Goal: Communication & Community: Answer question/provide support

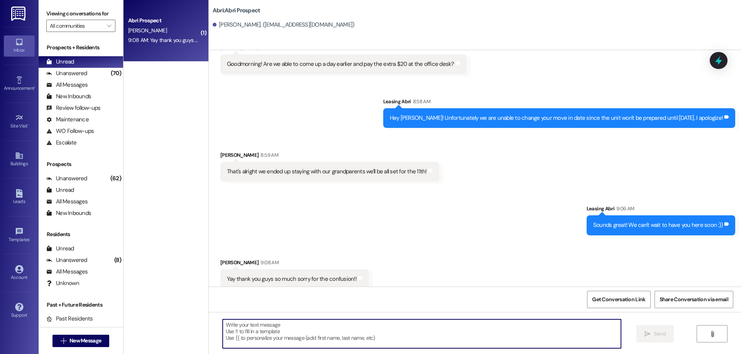
scroll to position [1540, 0]
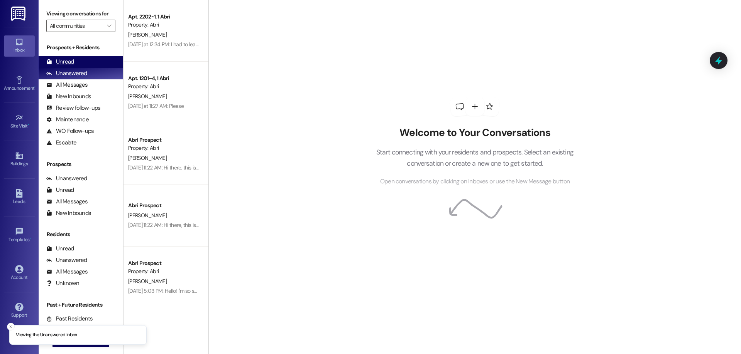
click at [81, 62] on div "Unread (0)" at bounding box center [81, 62] width 84 height 12
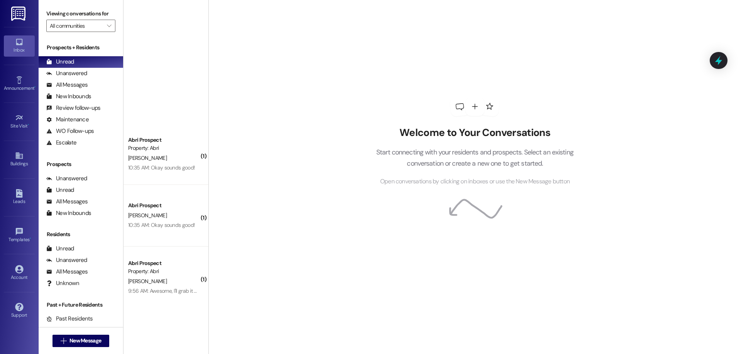
scroll to position [379, 0]
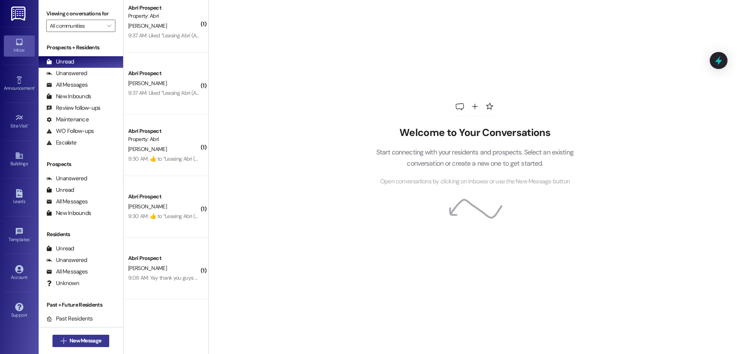
click at [81, 342] on span "New Message" at bounding box center [85, 341] width 32 height 8
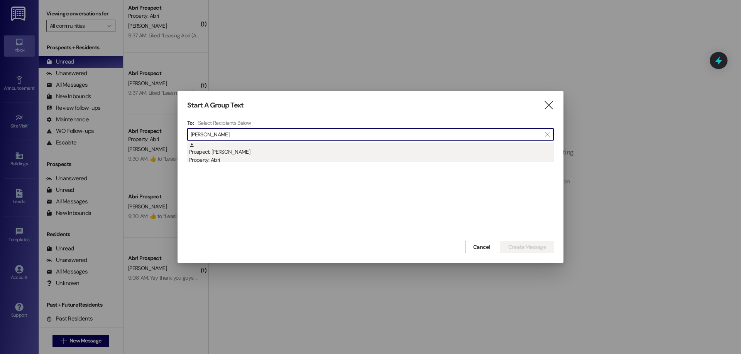
type input "[PERSON_NAME]"
click at [260, 156] on div "Prospect: [PERSON_NAME] Property: Abri" at bounding box center [371, 154] width 365 height 22
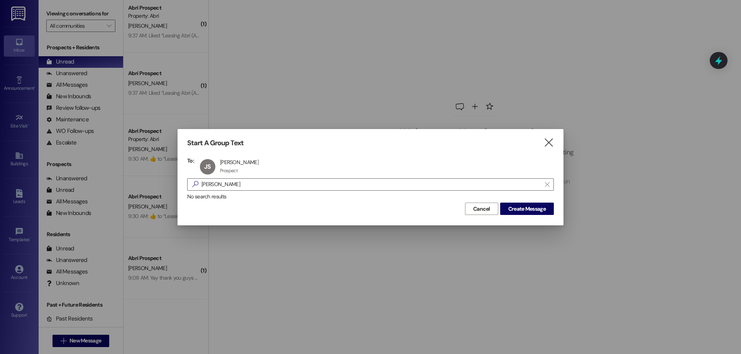
click at [519, 216] on div "Start A Group Text  To: JS [PERSON_NAME] [PERSON_NAME] Prospect Prospect click…" at bounding box center [370, 177] width 386 height 96
click at [520, 212] on span "Create Message" at bounding box center [526, 209] width 37 height 8
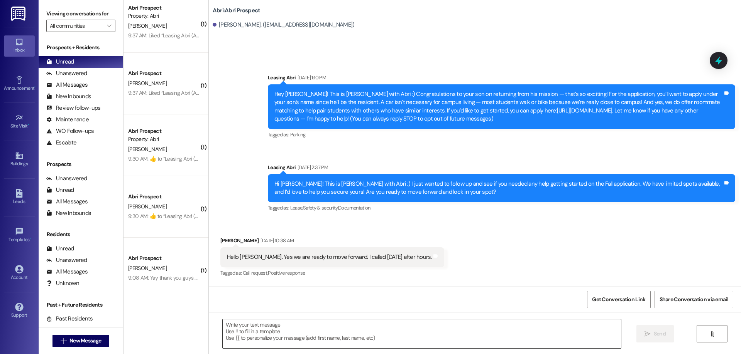
click at [317, 331] on textarea at bounding box center [422, 334] width 398 height 29
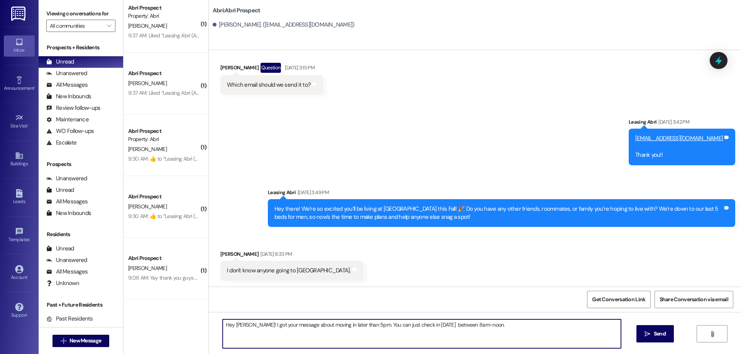
type textarea "Hey James! I got your message about moving in later than 5pm. You can just chec…"
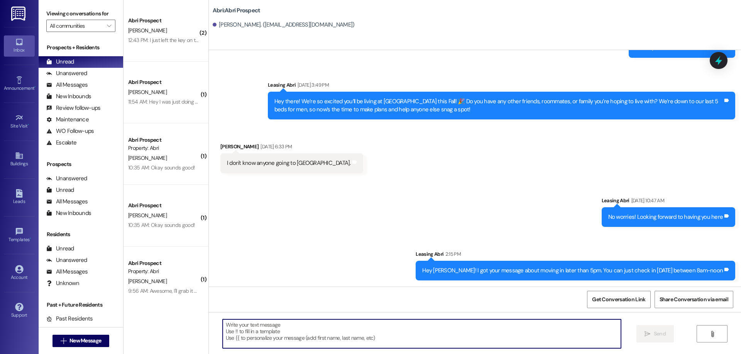
scroll to position [379, 0]
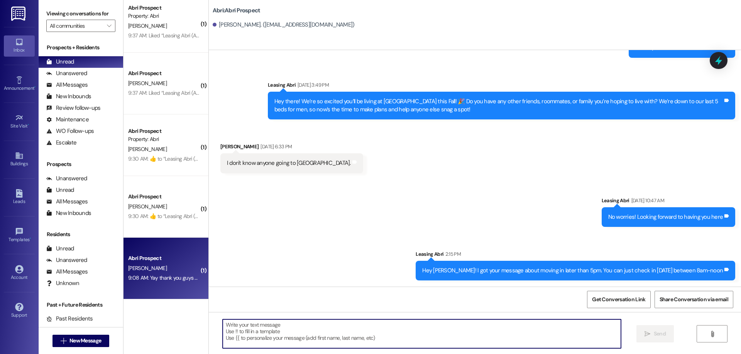
click at [169, 265] on div "[PERSON_NAME]" at bounding box center [163, 269] width 73 height 10
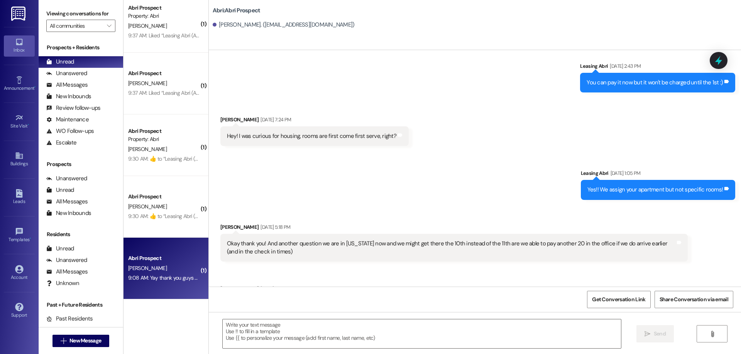
scroll to position [1540, 0]
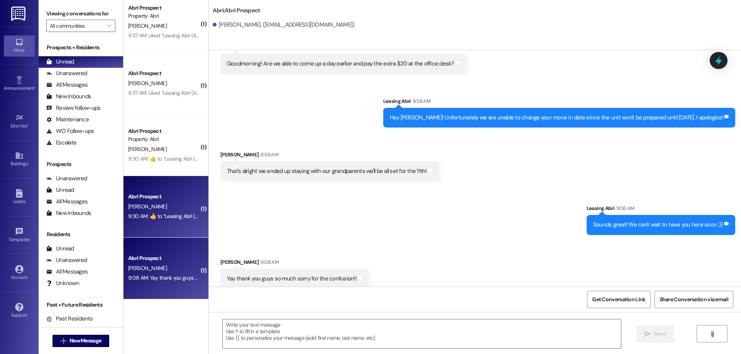
click at [152, 197] on div "Abri Prospect" at bounding box center [163, 197] width 71 height 8
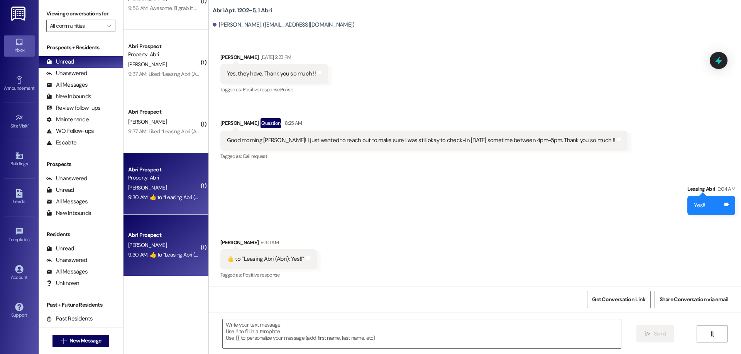
scroll to position [379, 0]
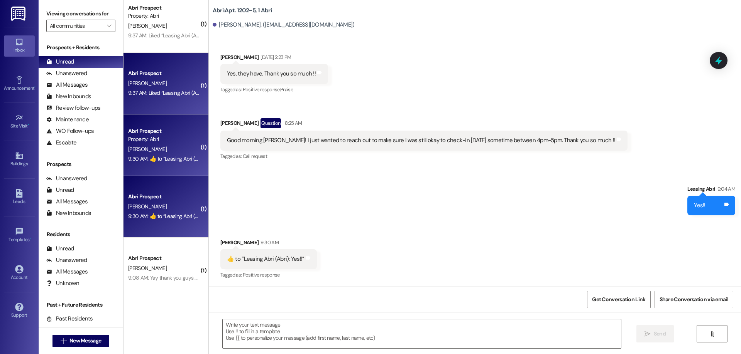
click at [154, 60] on div "Abri Prospect T. Vaughn 9:37 AM: Liked “Leasing Abri (Abri): Hey Trever! You ha…" at bounding box center [165, 84] width 85 height 62
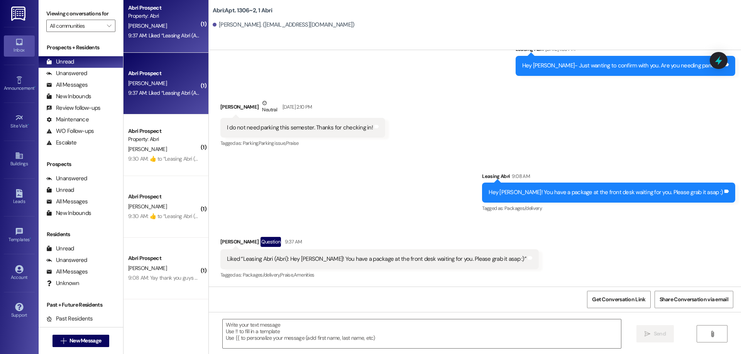
scroll to position [263, 0]
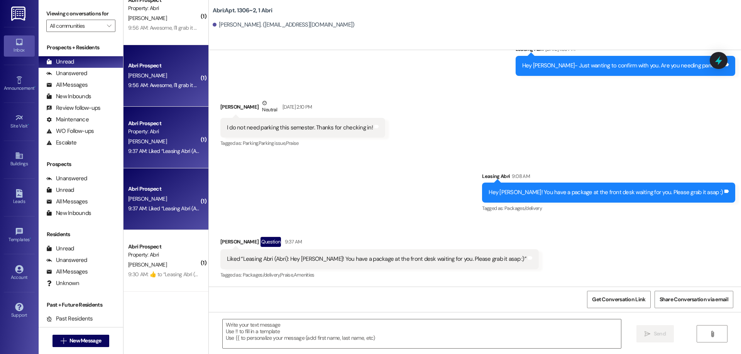
click at [169, 83] on div "9:56 AM: Awesome, I'll grab it when I check in tomorrow! 9:56 AM: Awesome, I'll…" at bounding box center [186, 85] width 117 height 7
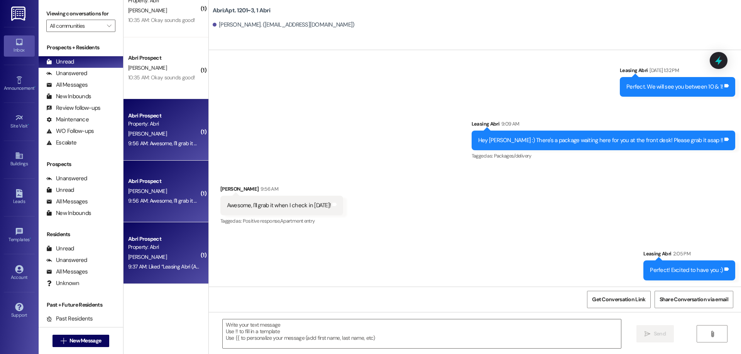
scroll to position [71, 0]
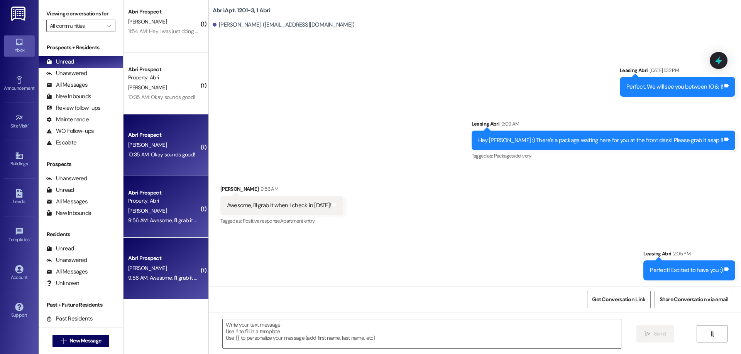
click at [165, 148] on div "G. Barton" at bounding box center [163, 145] width 73 height 10
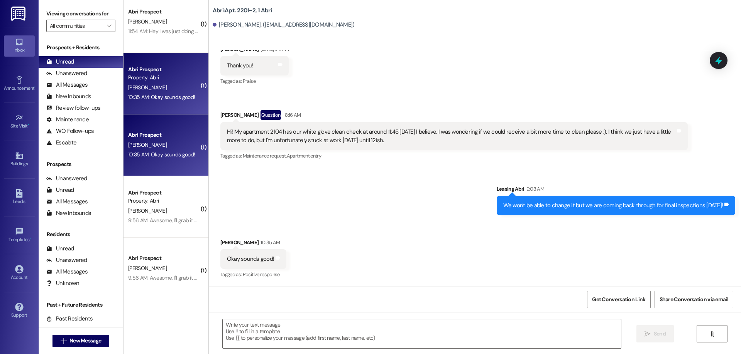
scroll to position [0, 0]
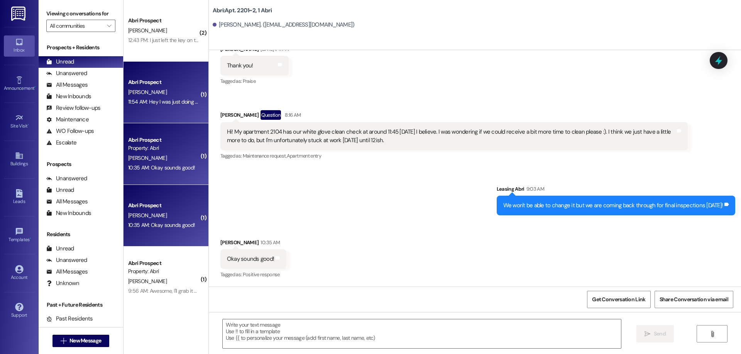
click at [185, 108] on div "Abri Prospect I. Watson 11:54 AM: Hey I was just doing some shopping and was wo…" at bounding box center [165, 93] width 85 height 62
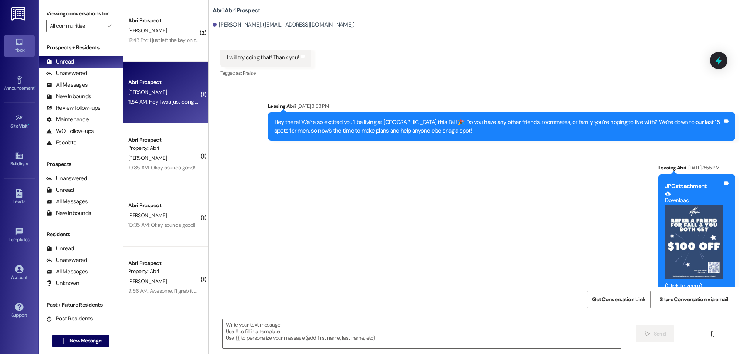
scroll to position [1274, 0]
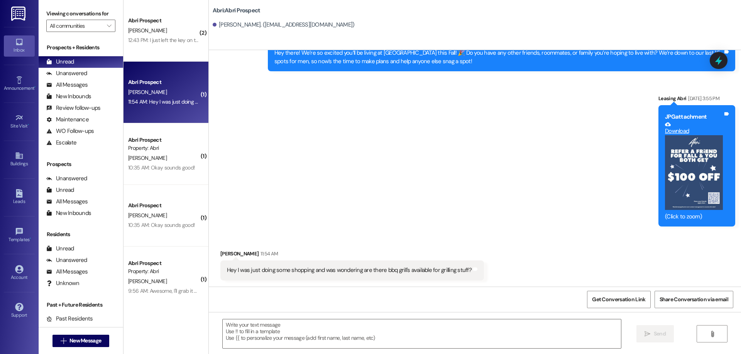
click at [380, 317] on div " Send " at bounding box center [475, 341] width 532 height 58
click at [388, 329] on textarea at bounding box center [422, 334] width 398 height 29
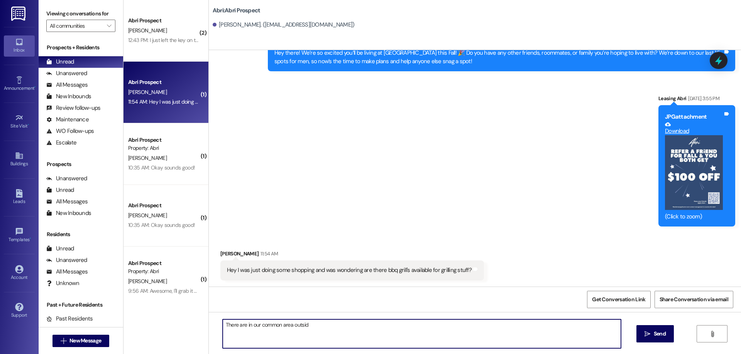
type textarea "There are in our common area outside"
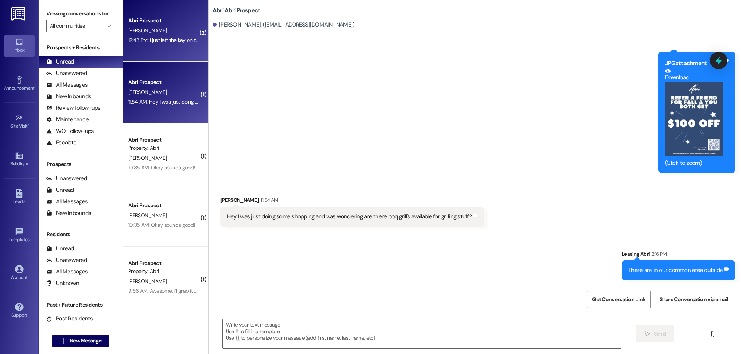
click at [164, 53] on div "Abri Prospect A. Wilkins 12:43 PM: I just left the key on the kitchen counter a…" at bounding box center [165, 31] width 85 height 62
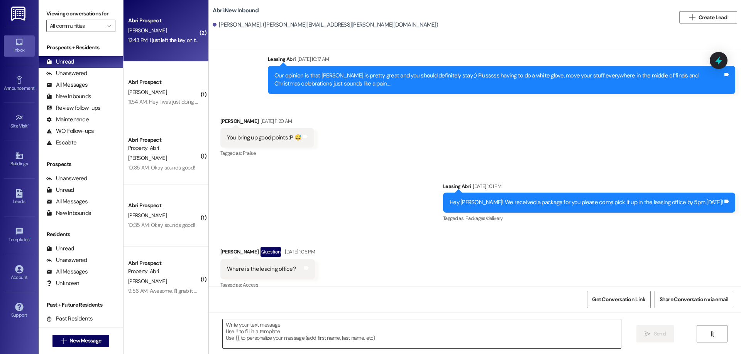
scroll to position [11905, 0]
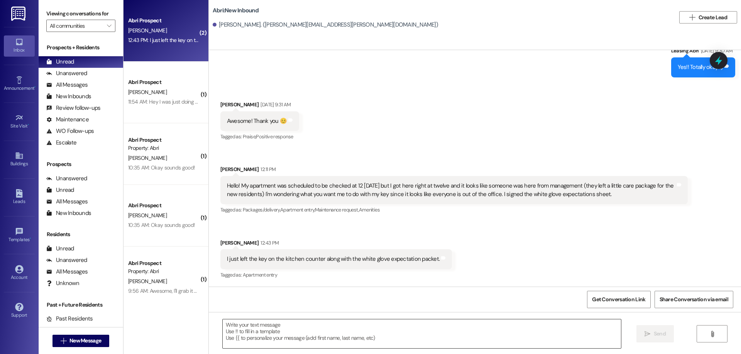
click at [284, 331] on textarea at bounding box center [422, 334] width 398 height 29
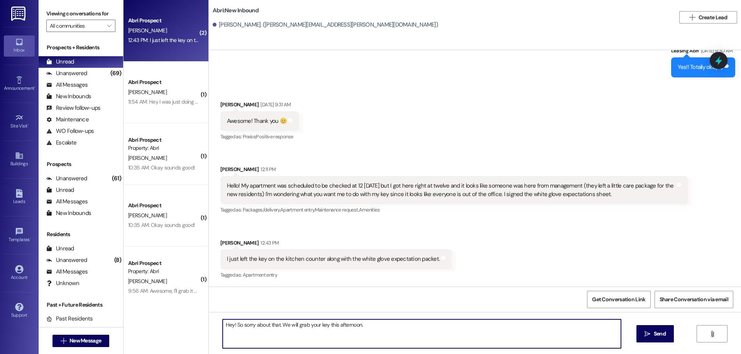
type textarea "Hey! So sorry about that. We will grab your key this afternoon."
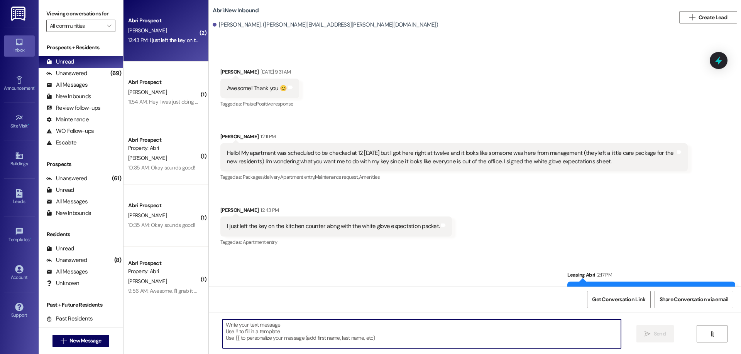
scroll to position [11828, 0]
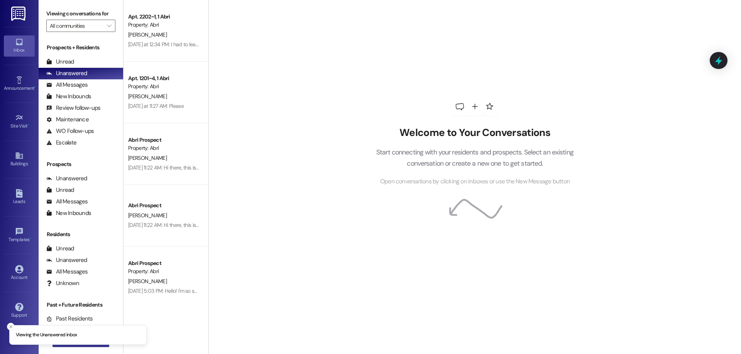
click at [98, 346] on button " New Message" at bounding box center [80, 341] width 57 height 12
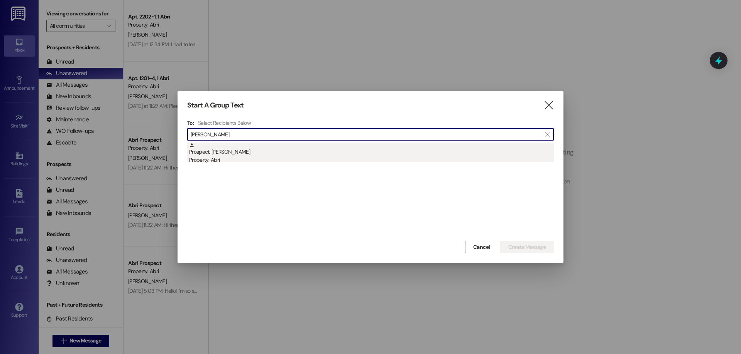
type input "katherine peter"
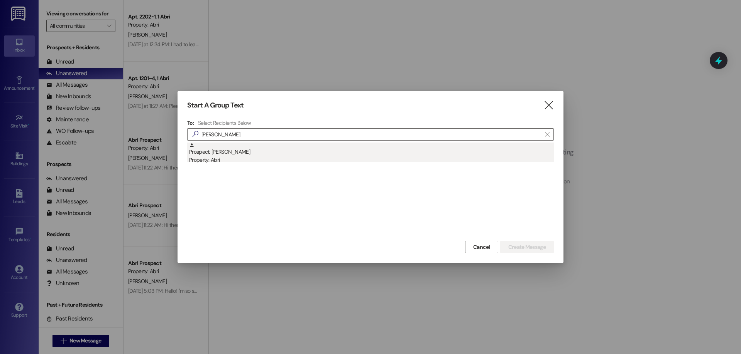
click at [233, 154] on div "Prospect: Katherine Petersen Property: Abri" at bounding box center [371, 154] width 365 height 22
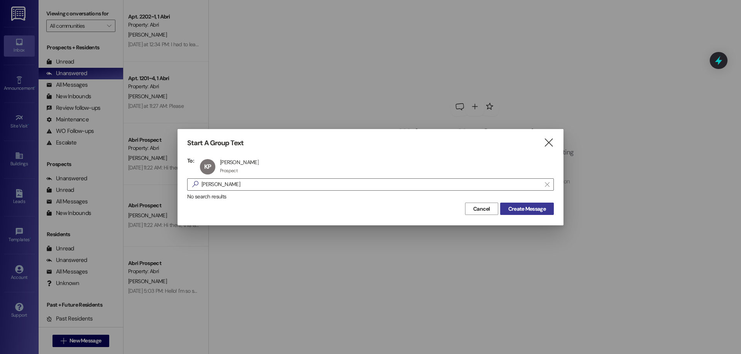
click at [535, 215] on button "Create Message" at bounding box center [527, 209] width 54 height 12
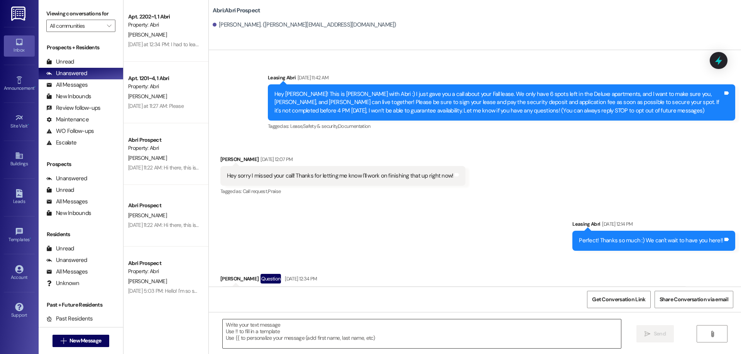
scroll to position [593, 0]
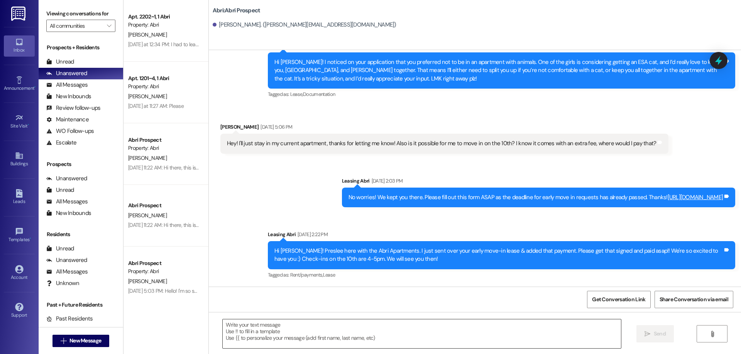
click at [334, 329] on textarea at bounding box center [422, 334] width 398 height 29
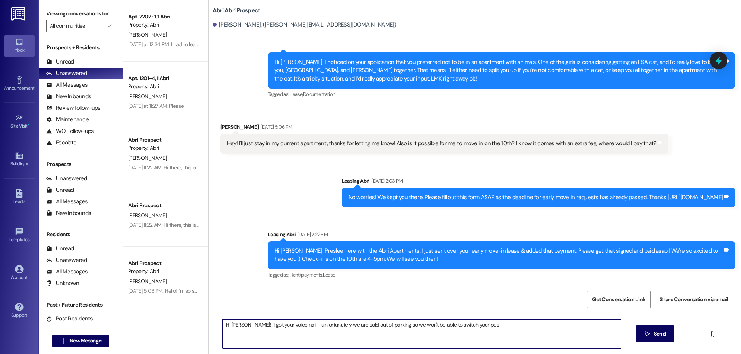
type textarea "Hi Katherine!! I got your voicemail - unfortunately we are sold out of parking …"
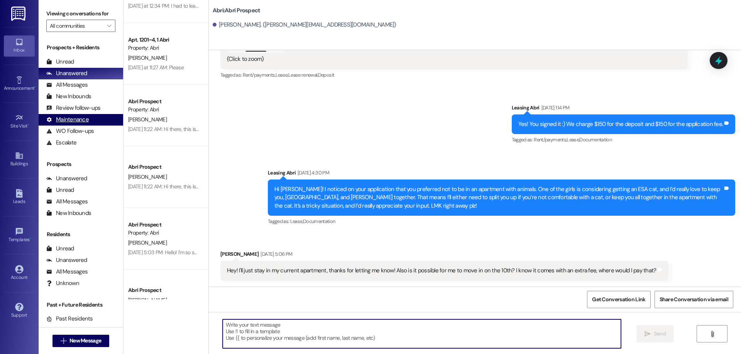
scroll to position [77, 0]
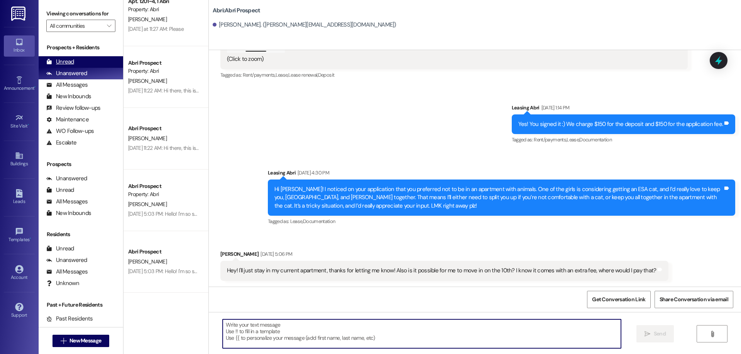
click at [72, 64] on div "Unread" at bounding box center [60, 62] width 28 height 8
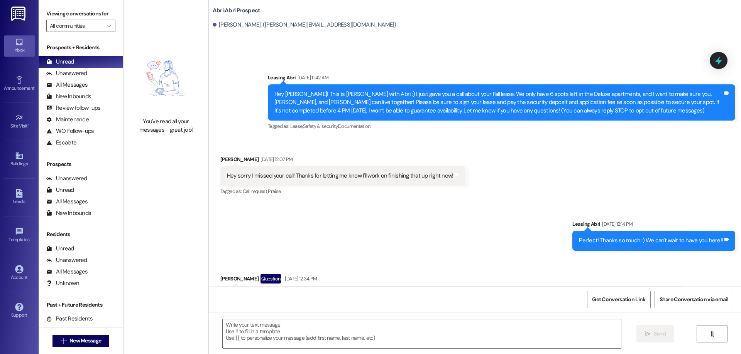
scroll to position [466, 0]
